Goal: Transaction & Acquisition: Purchase product/service

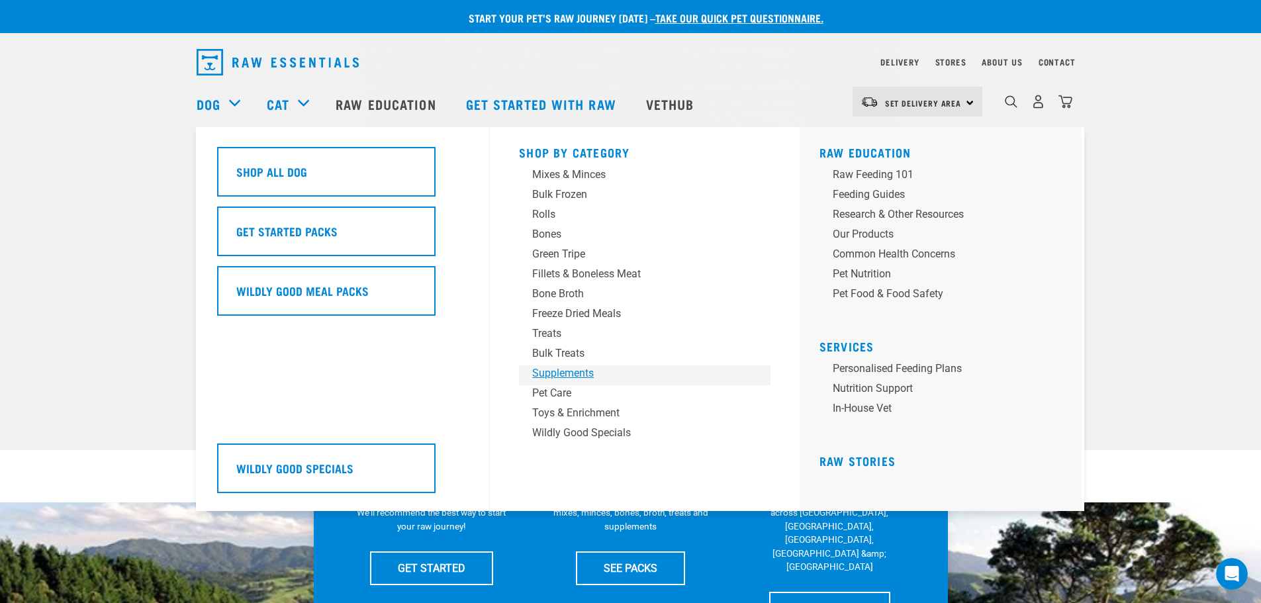
click at [562, 368] on div "Supplements" at bounding box center [635, 373] width 206 height 16
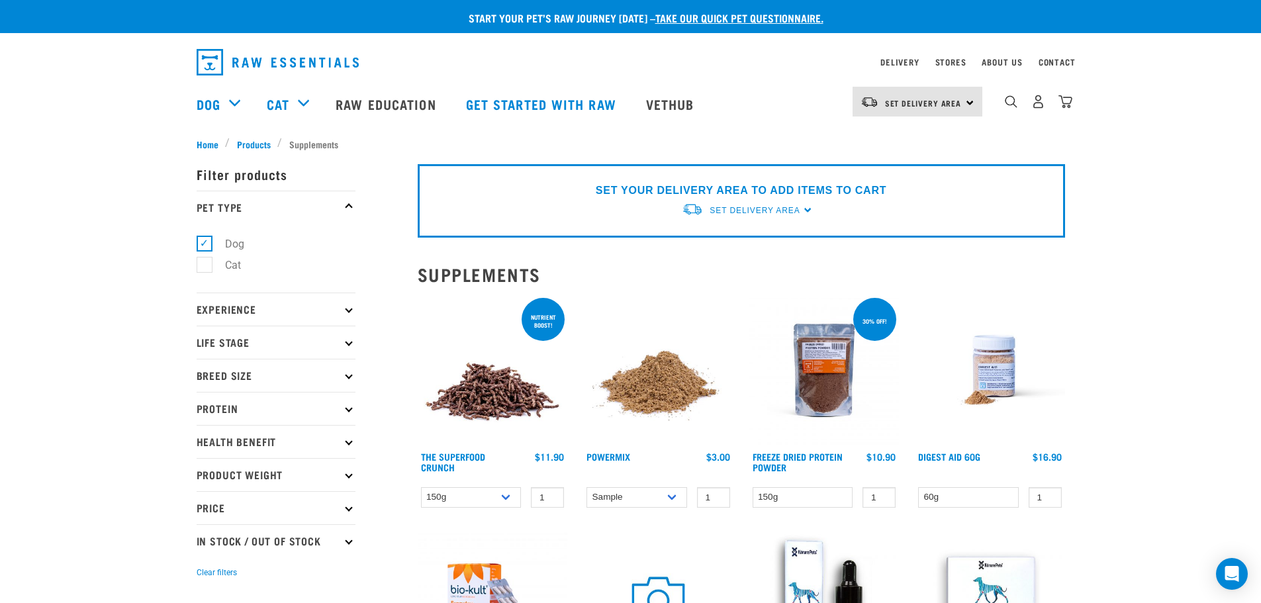
click at [502, 410] on img at bounding box center [493, 370] width 150 height 150
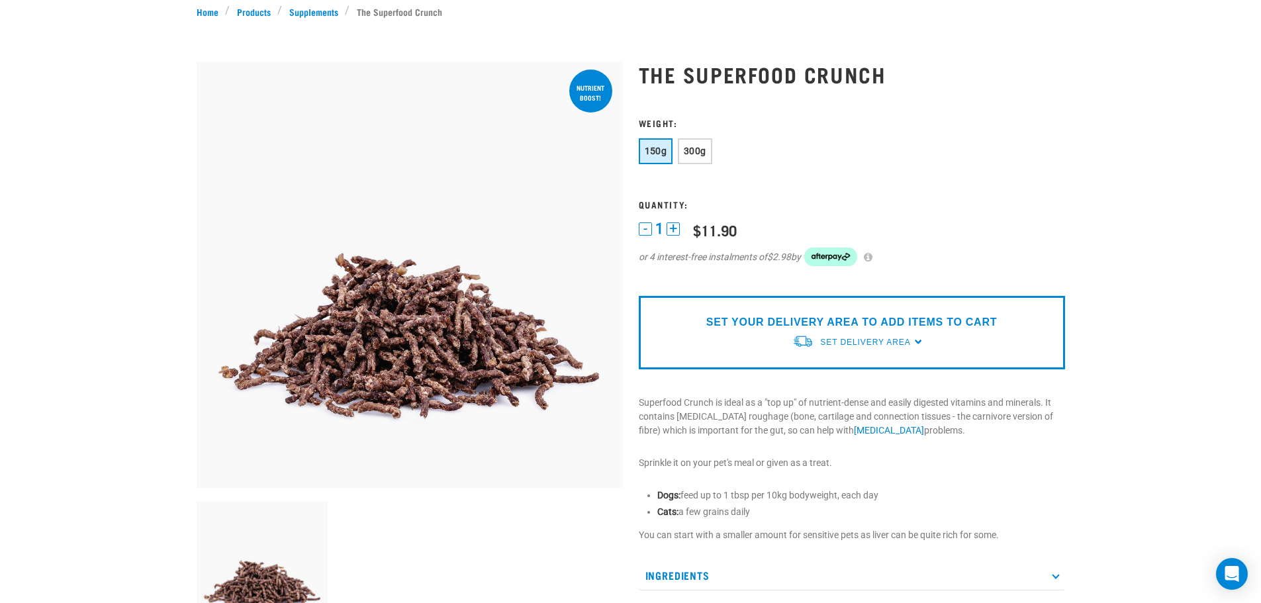
scroll to position [199, 0]
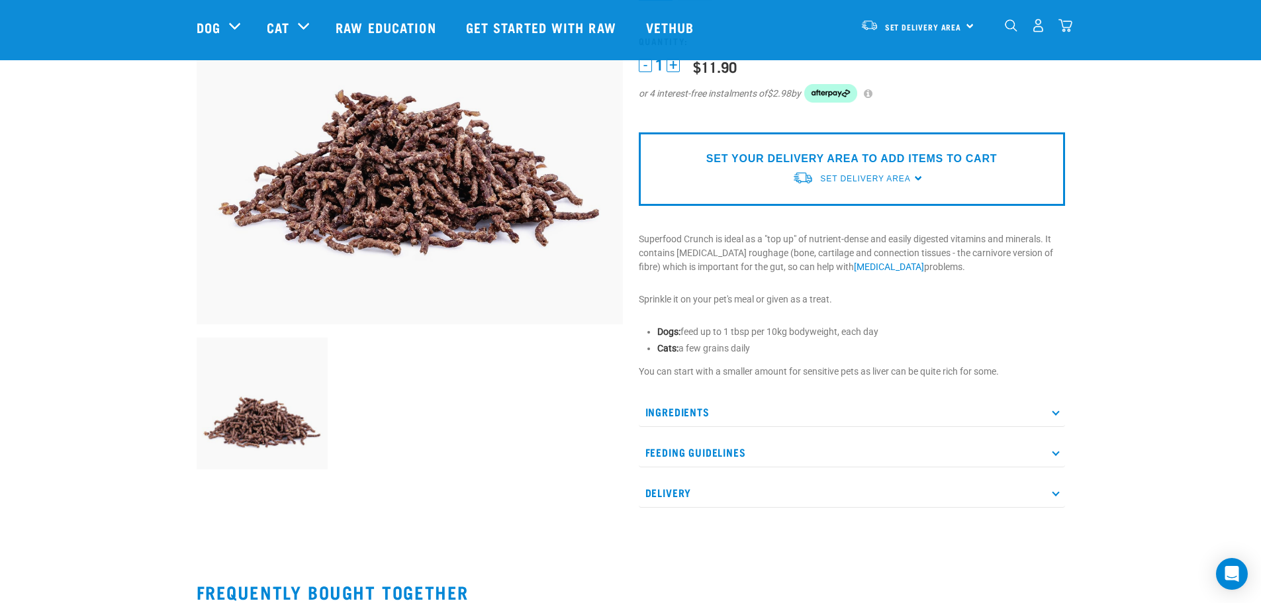
click at [745, 416] on p "Ingredients" at bounding box center [852, 412] width 426 height 30
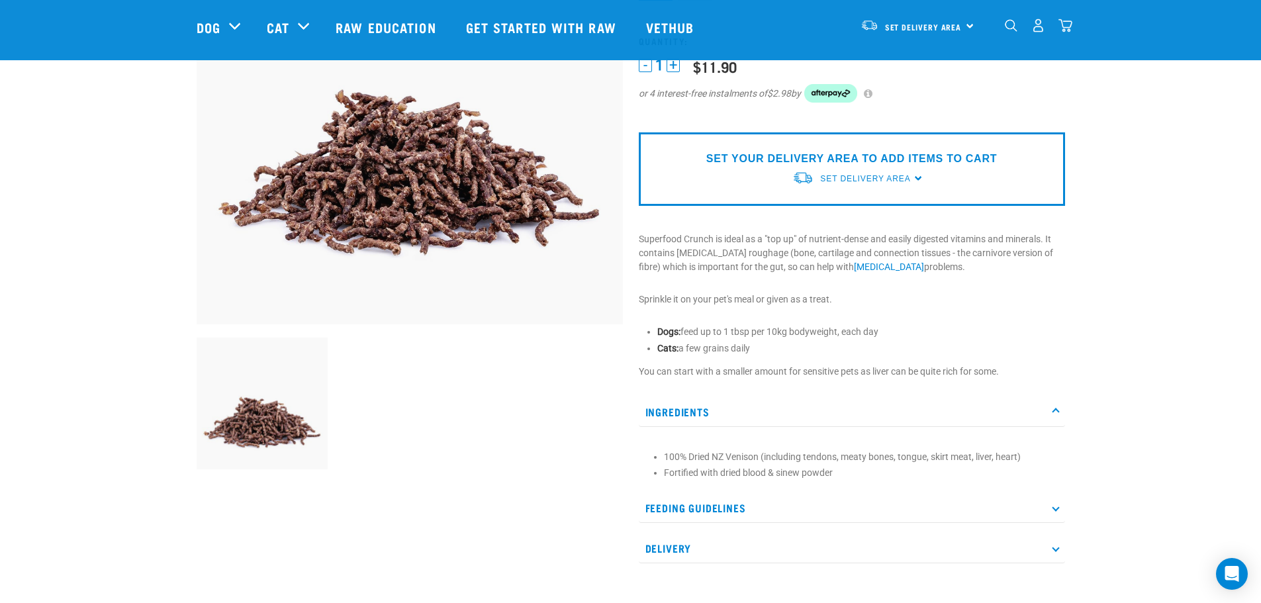
click at [746, 500] on p "Feeding Guidelines" at bounding box center [852, 508] width 426 height 30
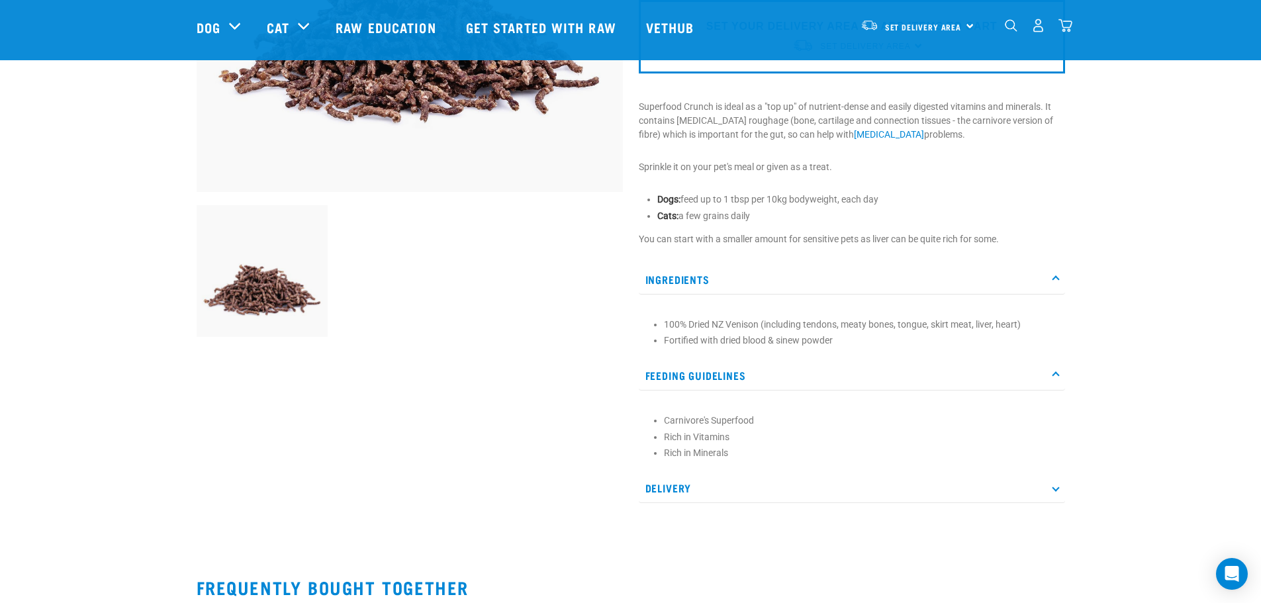
click at [780, 376] on p "Feeding Guidelines" at bounding box center [852, 376] width 426 height 30
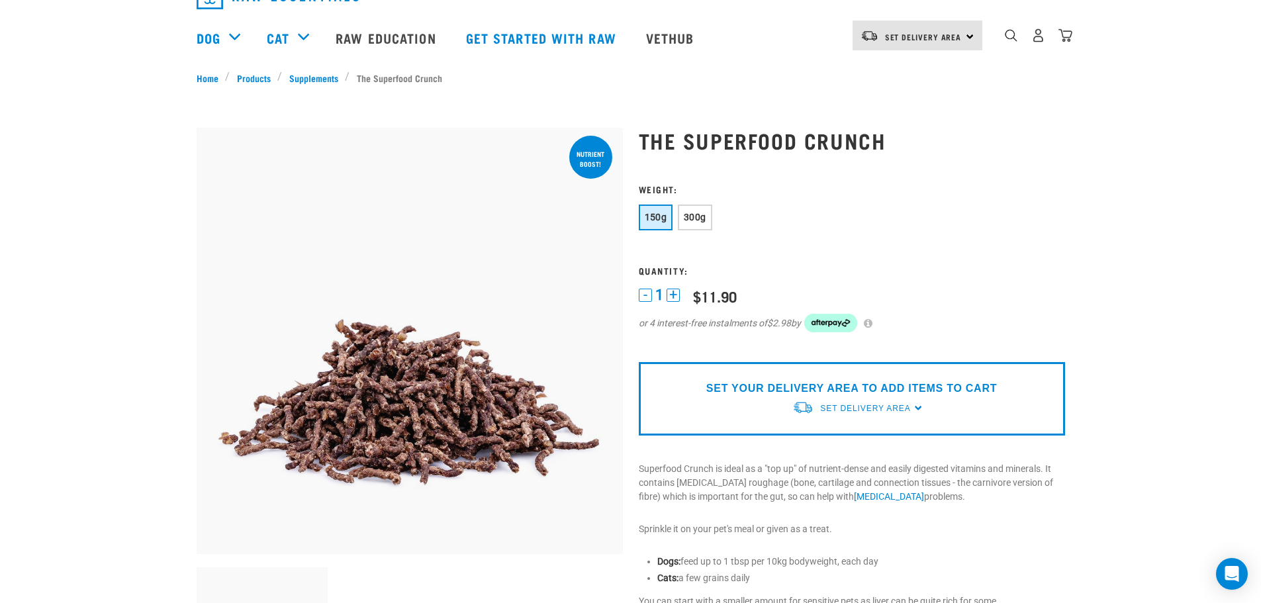
scroll to position [0, 0]
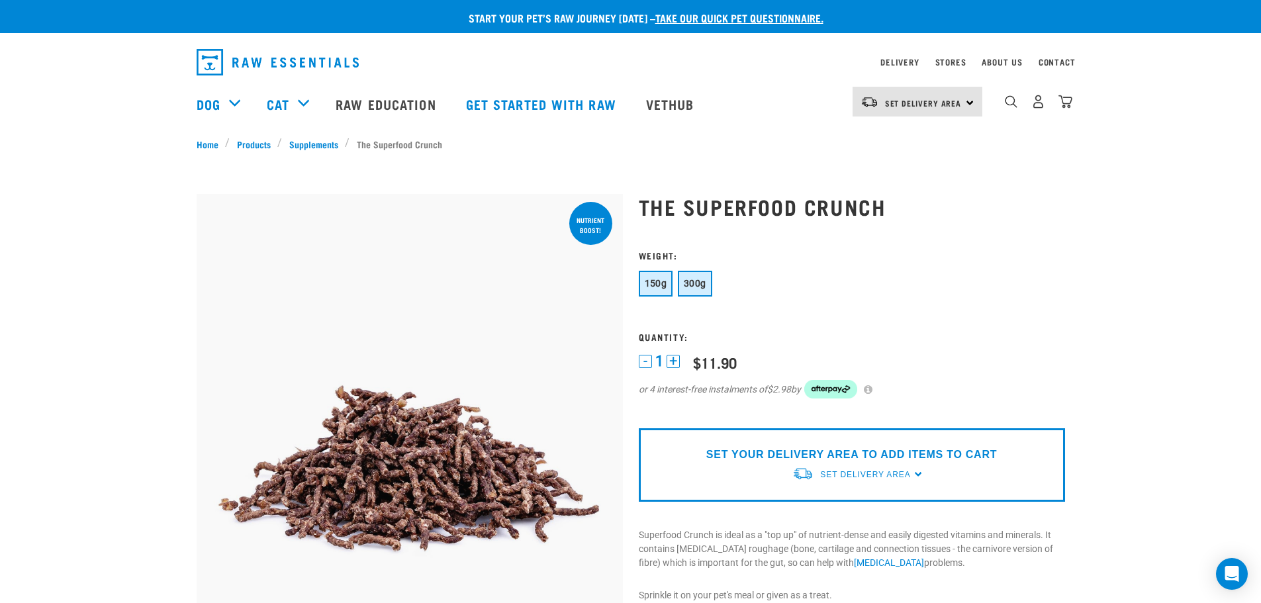
click at [680, 271] on button "300g" at bounding box center [695, 284] width 34 height 26
click at [649, 279] on span "150g" at bounding box center [656, 283] width 23 height 11
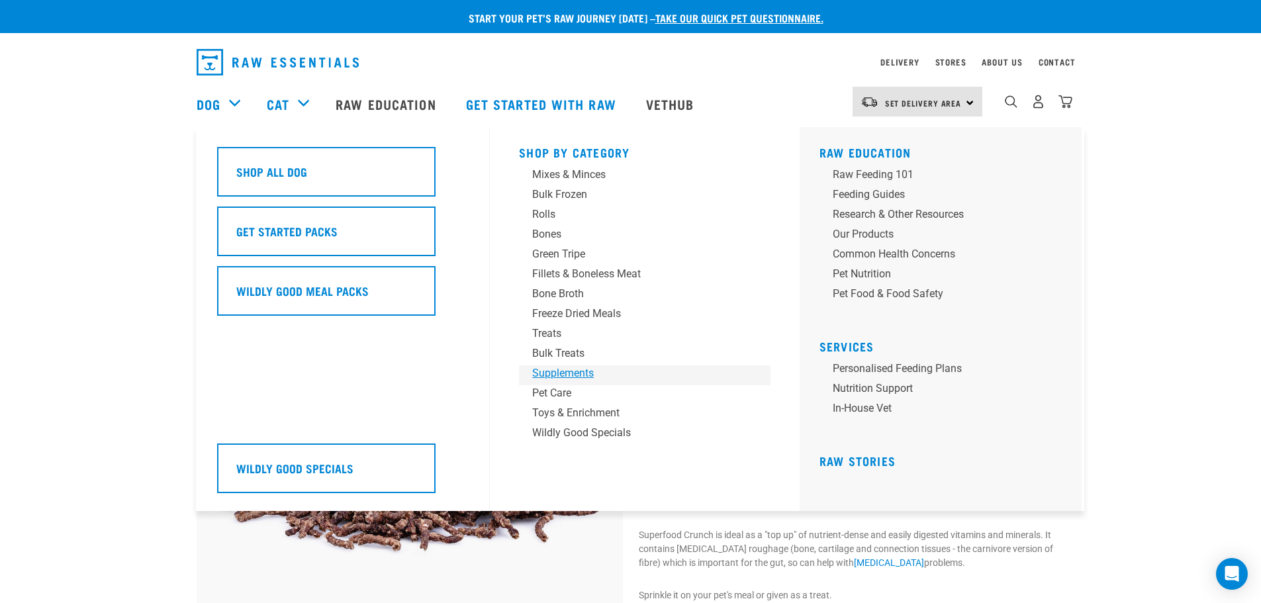
click at [569, 376] on div "Supplements" at bounding box center [635, 373] width 206 height 16
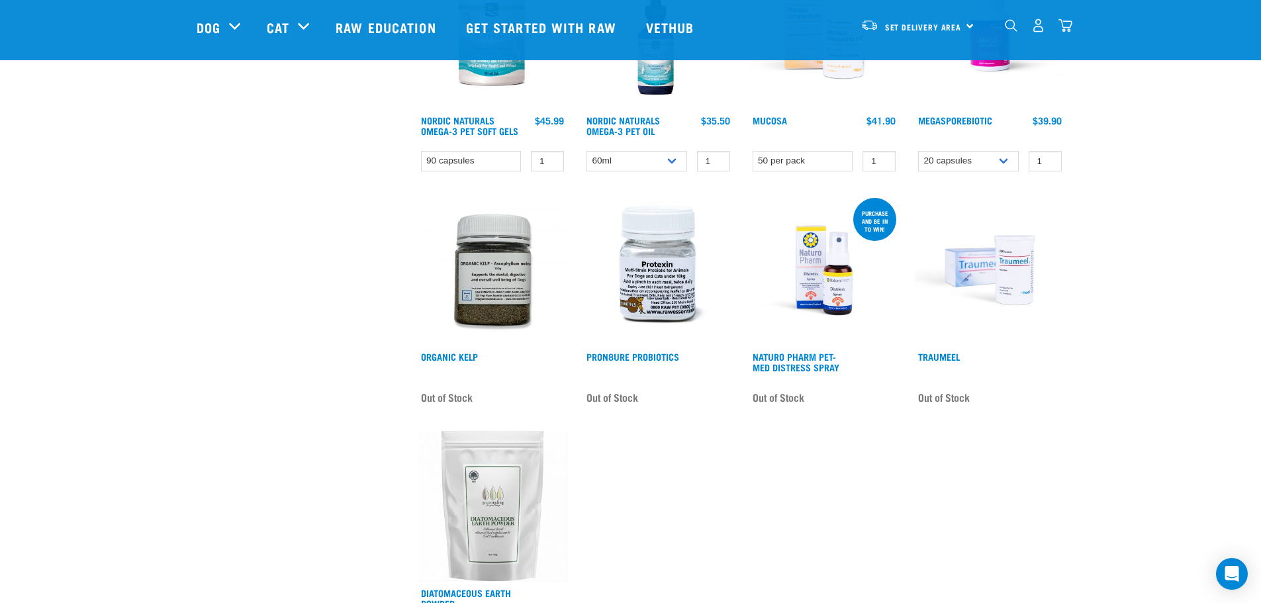
scroll to position [794, 0]
